Goal: Information Seeking & Learning: Find specific fact

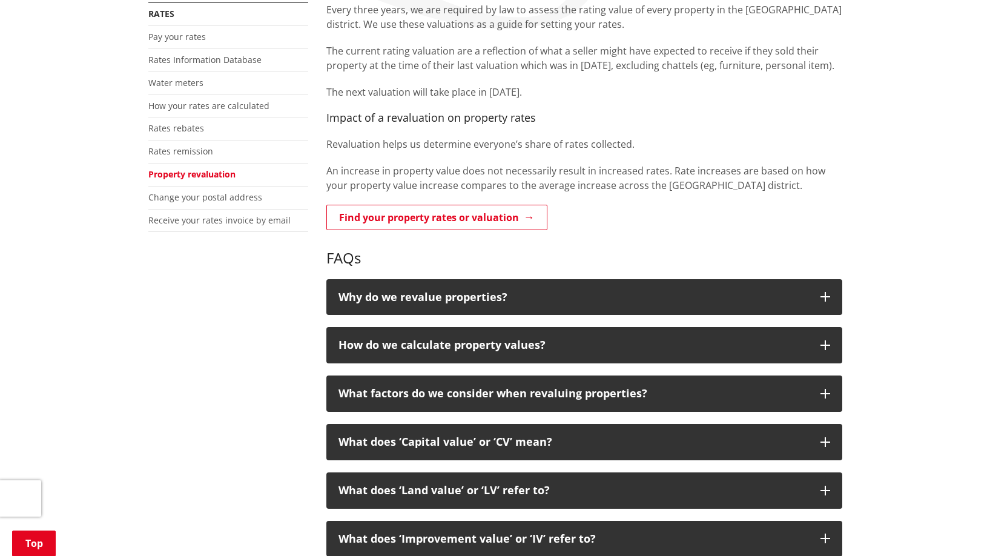
scroll to position [242, 0]
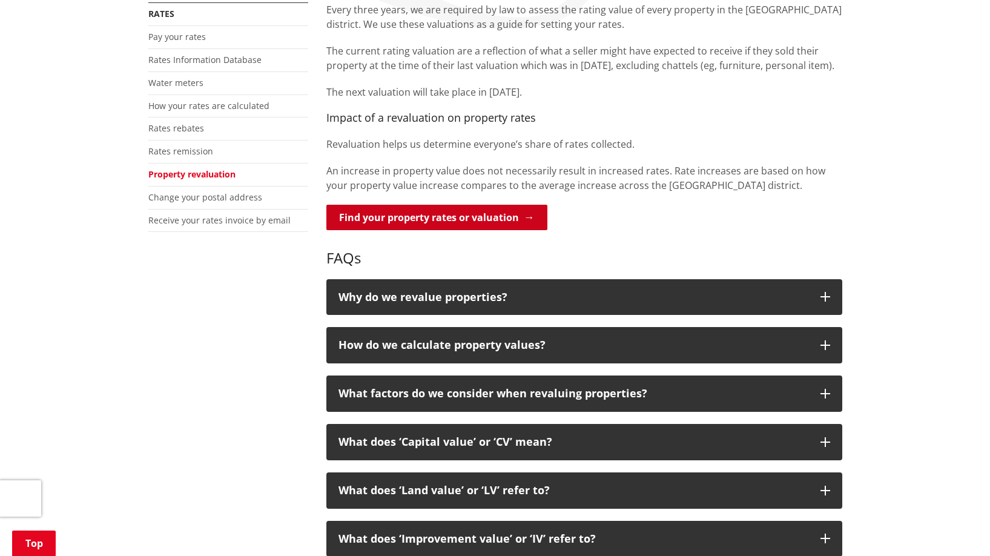
click at [475, 216] on link "Find your property rates or valuation" at bounding box center [436, 217] width 221 height 25
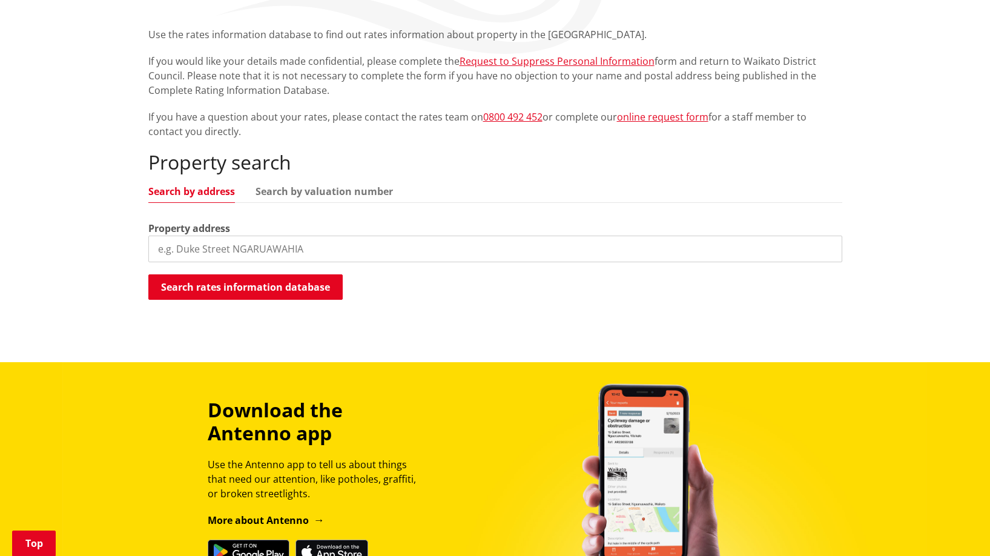
scroll to position [242, 0]
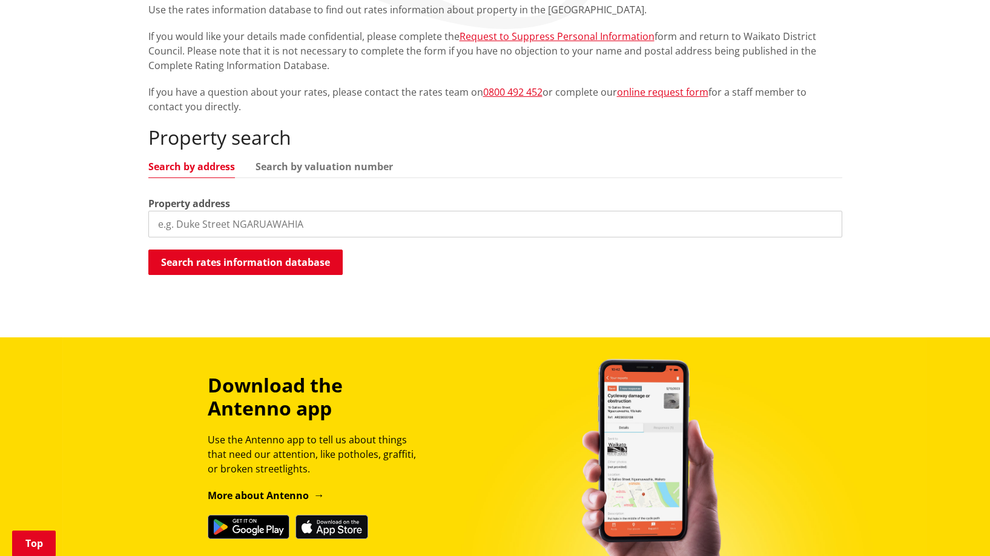
click at [361, 224] on input "search" at bounding box center [495, 224] width 694 height 27
click at [292, 264] on button "Search rates information database" at bounding box center [245, 261] width 194 height 25
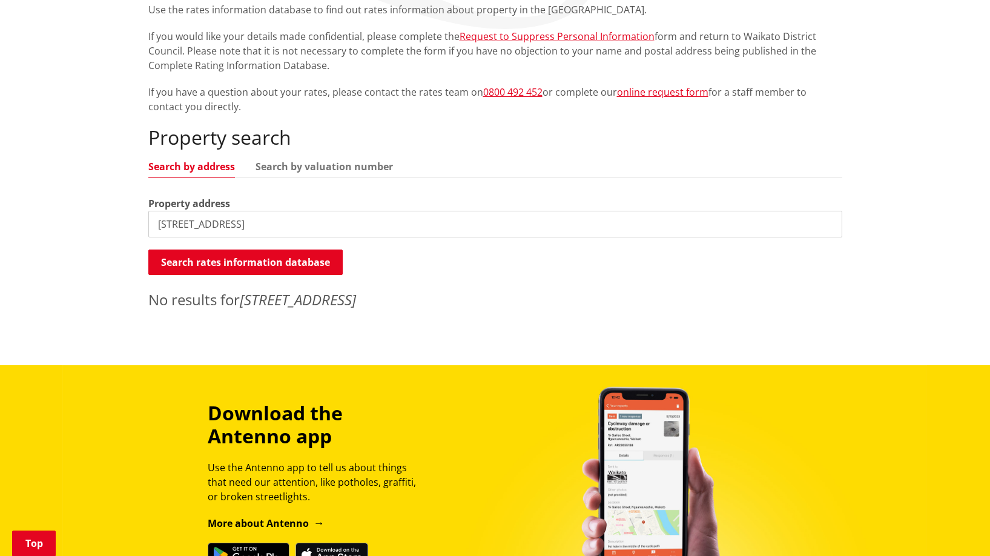
click at [300, 228] on input "32 kotukttuku street" at bounding box center [495, 224] width 694 height 27
click at [199, 221] on input "32 kotukttuku street" at bounding box center [495, 224] width 694 height 27
type input "32 kotukutuku street"
click at [312, 264] on button "Search rates information database" at bounding box center [245, 261] width 194 height 25
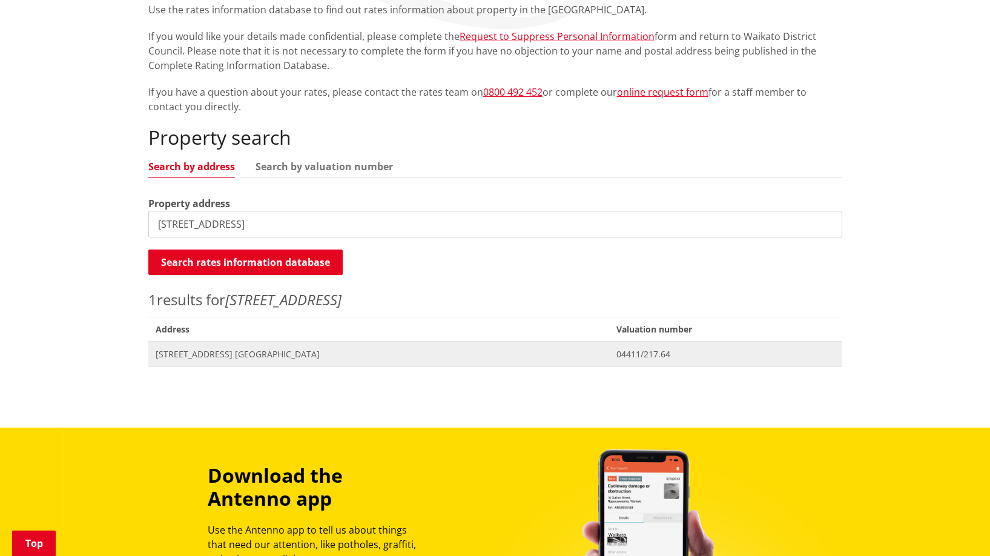
click at [270, 344] on span "Address 32 Kotukutuku Street NGARUAWAHIA" at bounding box center [378, 353] width 461 height 25
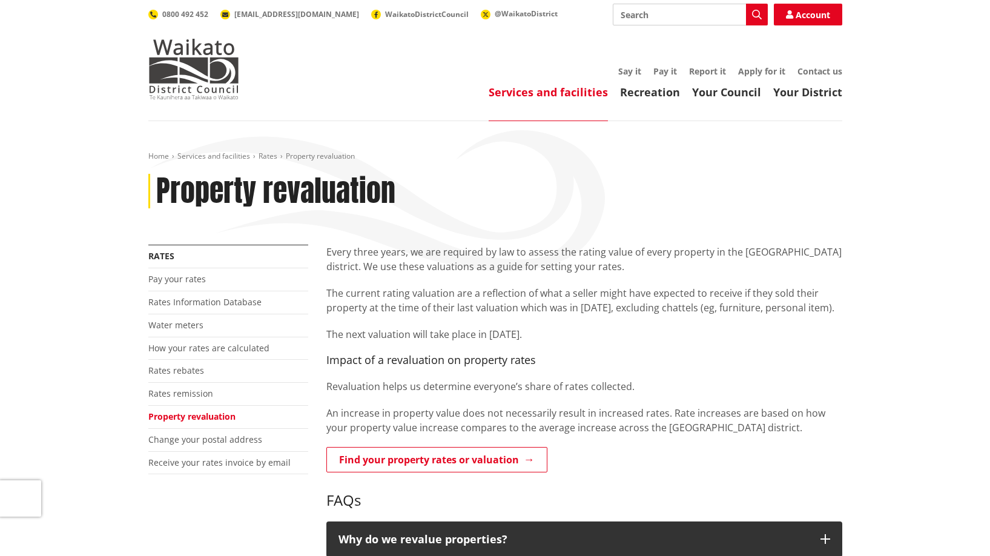
scroll to position [242, 0]
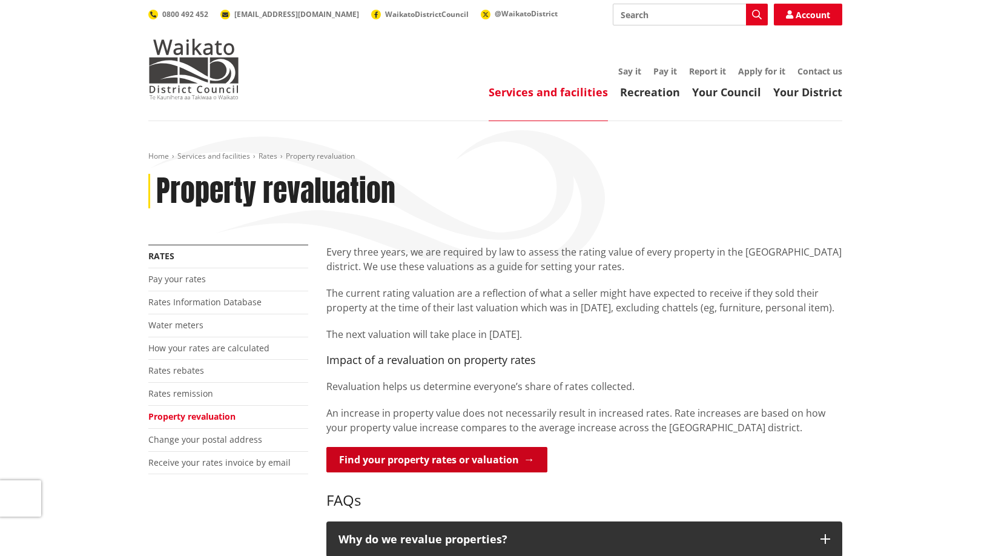
click at [481, 456] on link "Find your property rates or valuation" at bounding box center [436, 459] width 221 height 25
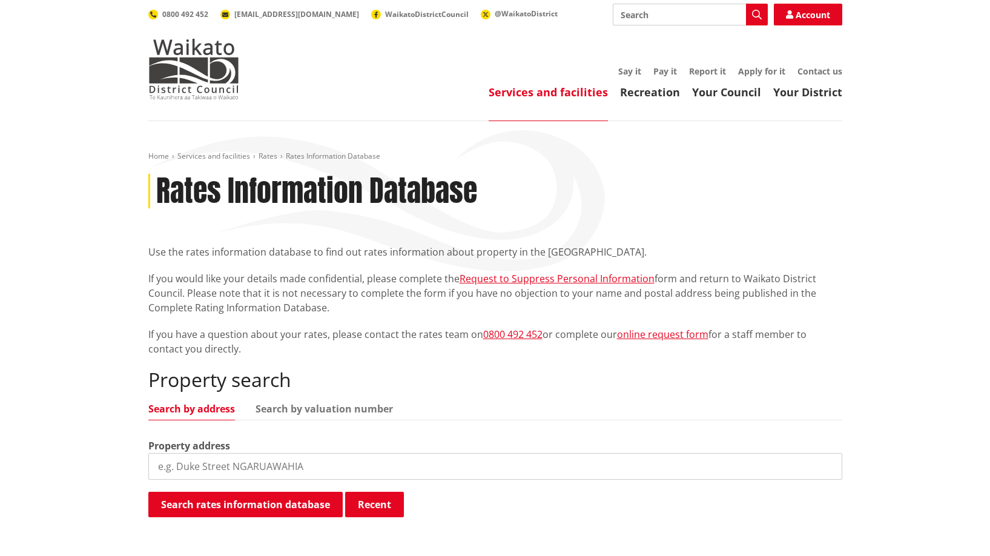
click at [490, 453] on input "search" at bounding box center [495, 466] width 694 height 27
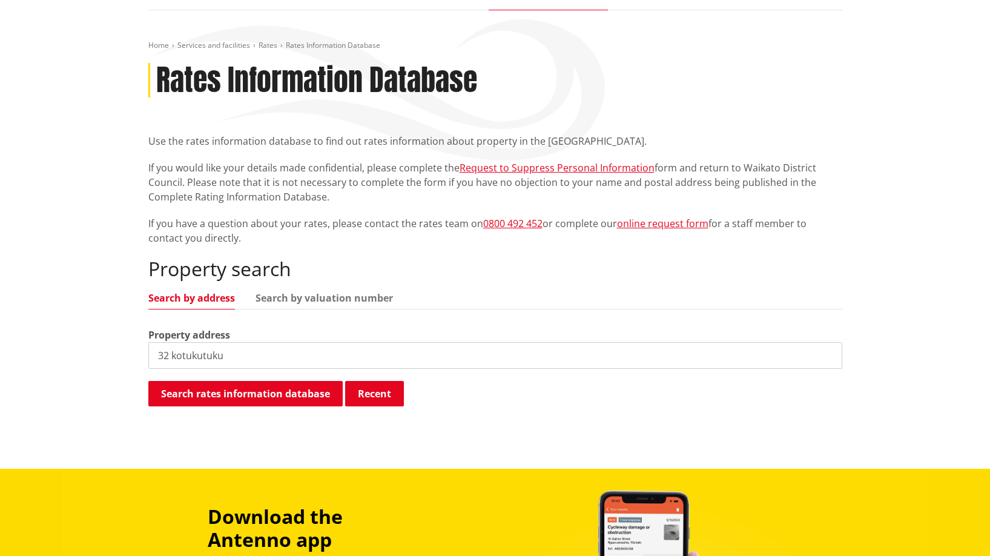
scroll to position [121, 0]
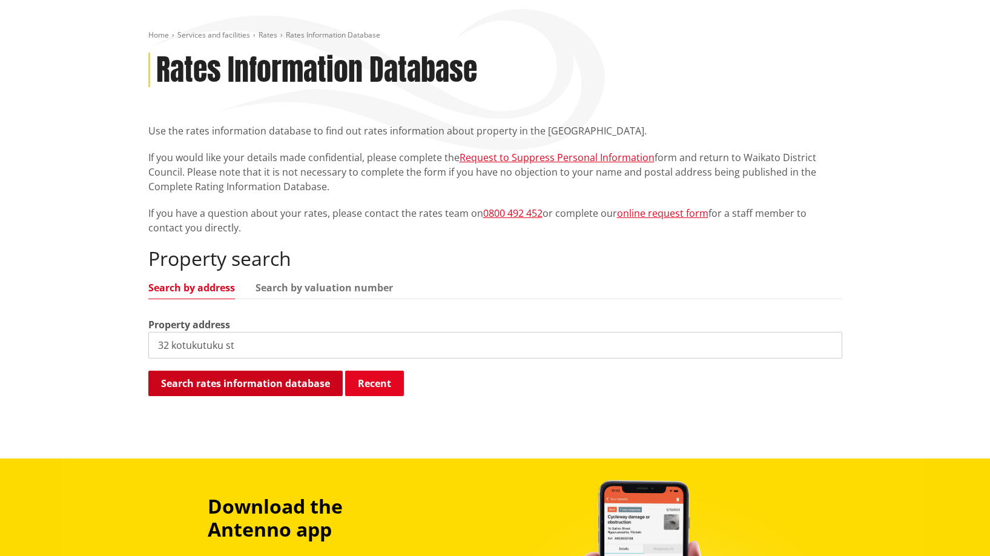
type input "32 kotukutuku st"
click at [219, 383] on button "Search rates information database" at bounding box center [245, 383] width 194 height 25
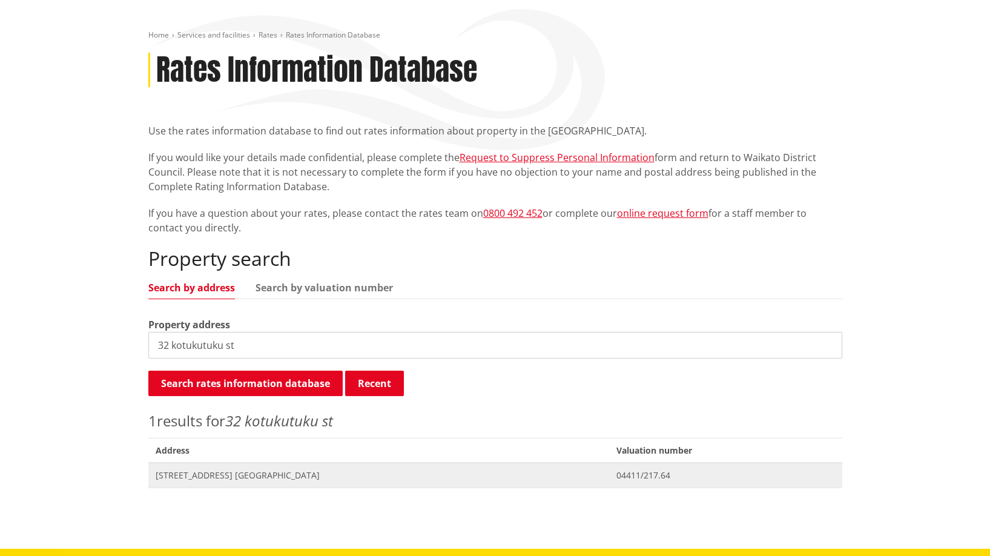
click at [257, 475] on span "32 Kotukutuku Street NGARUAWAHIA" at bounding box center [379, 475] width 446 height 12
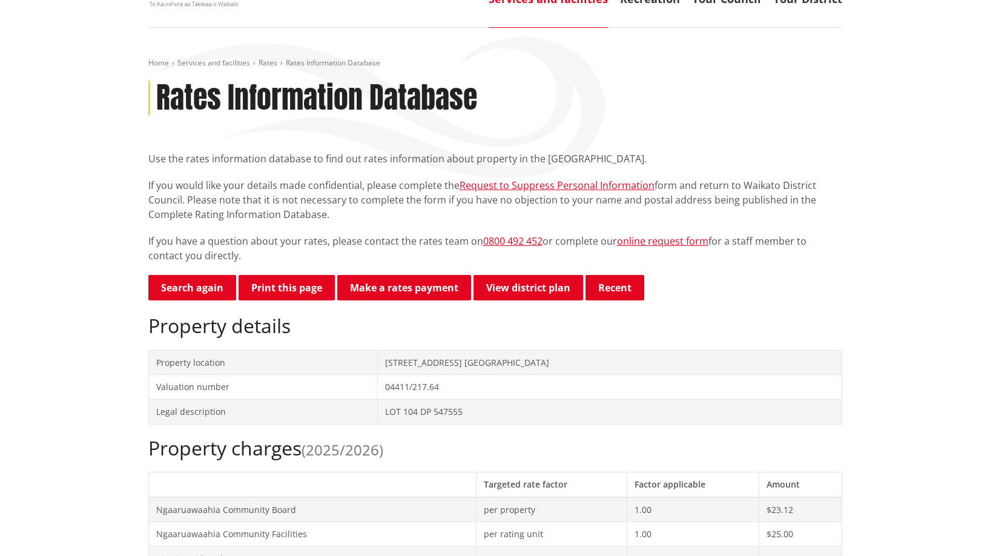
scroll to position [121, 0]
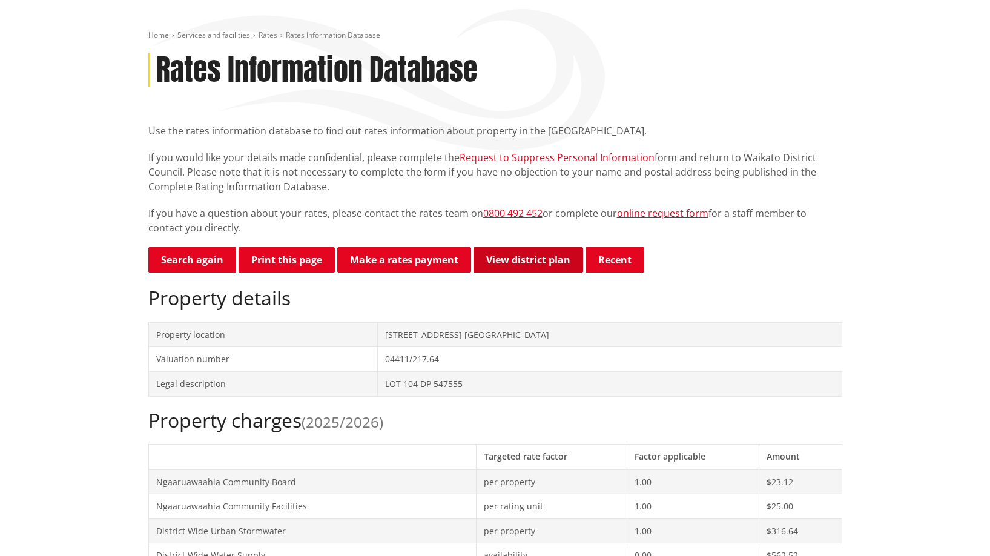
click at [544, 262] on link "View district plan" at bounding box center [528, 259] width 110 height 25
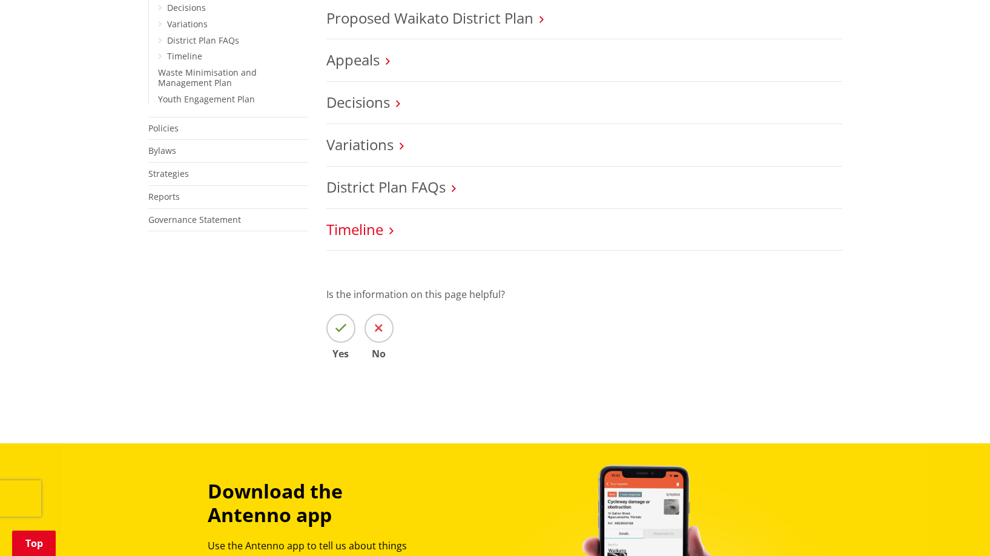
scroll to position [605, 0]
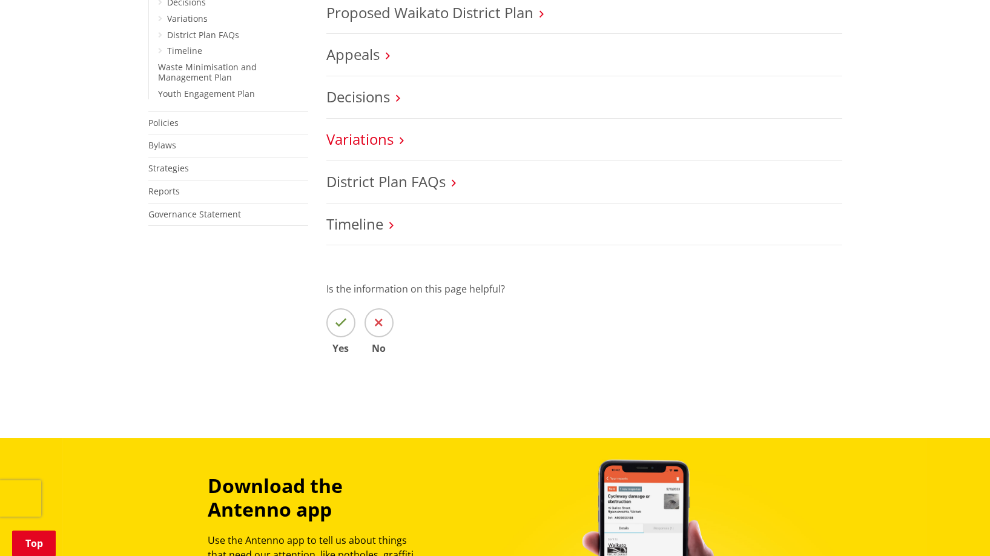
click at [373, 136] on link "Variations" at bounding box center [359, 139] width 67 height 20
